Goal: Navigation & Orientation: Understand site structure

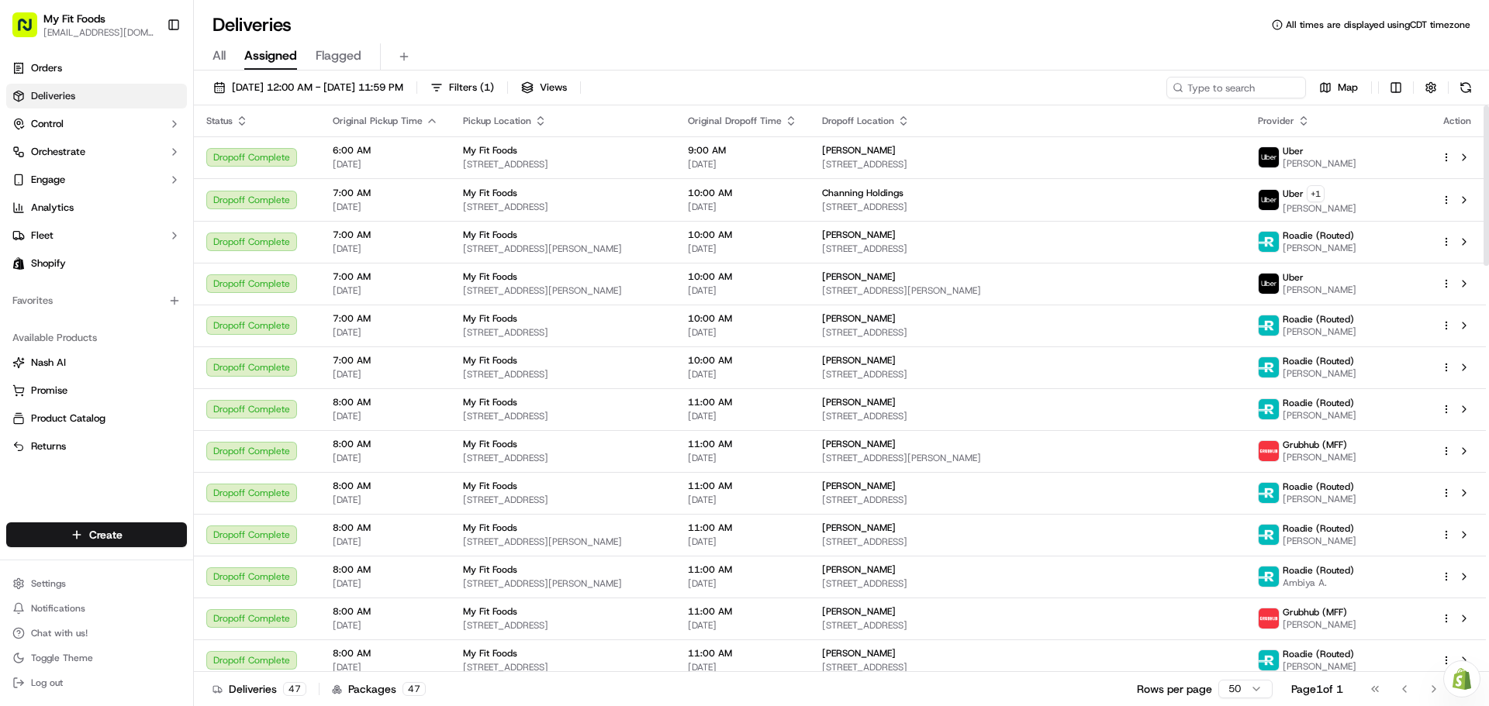
click at [505, 118] on span "Pickup Location" at bounding box center [497, 121] width 68 height 12
click at [539, 122] on icon "button" at bounding box center [540, 121] width 12 height 12
click at [426, 115] on icon "button" at bounding box center [432, 121] width 12 height 12
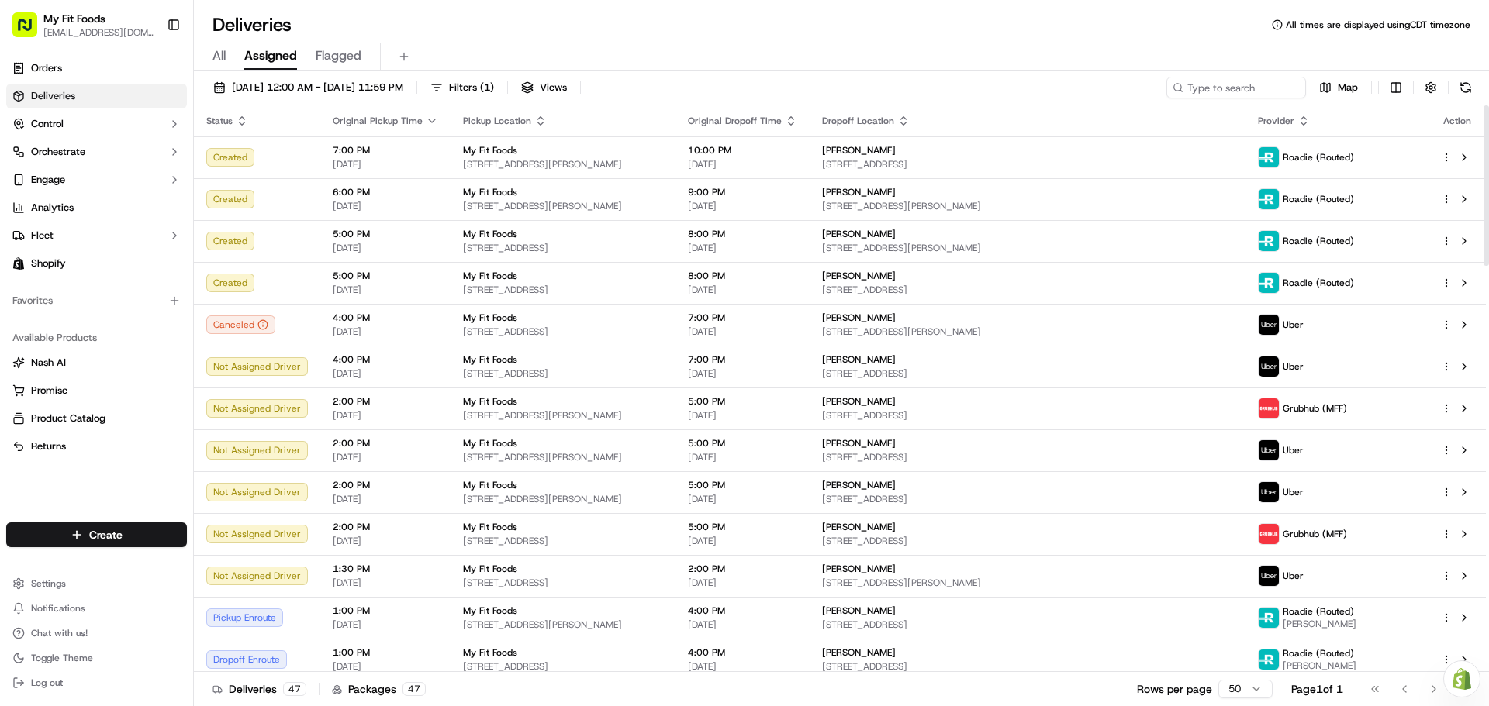
click at [1294, 120] on span "Provider" at bounding box center [1276, 121] width 36 height 12
click at [534, 119] on icon "button" at bounding box center [540, 121] width 12 height 12
click at [547, 190] on button "Pickup Location Name (A-Z)" at bounding box center [534, 183] width 155 height 19
